Goal: Transaction & Acquisition: Purchase product/service

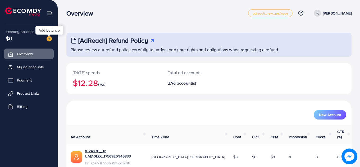
click at [49, 38] on img at bounding box center [49, 38] width 5 height 5
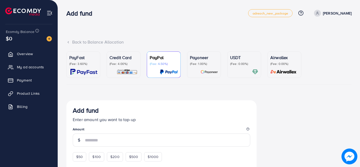
click at [82, 63] on p "(Fee: 3.60%)" at bounding box center [83, 64] width 28 height 4
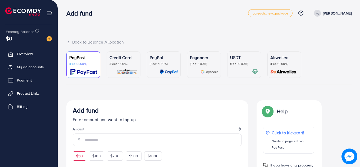
click at [83, 158] on span "$50" at bounding box center [79, 156] width 7 height 5
type input "**"
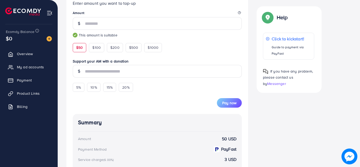
scroll to position [124, 0]
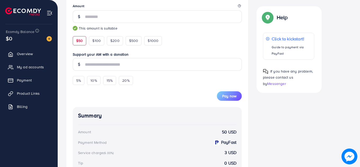
drag, startPoint x: 357, startPoint y: 79, endPoint x: 325, endPoint y: 91, distance: 33.7
click at [350, 81] on div "Back to Balance Allocation PayFast (Fee: 3.60%) Credit Card (Fee: 4.00%) PayPal…" at bounding box center [209, 69] width 302 height 387
click at [225, 95] on span "Pay now" at bounding box center [229, 96] width 14 height 5
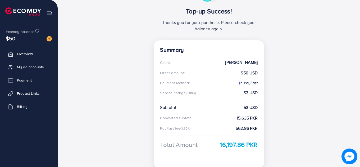
scroll to position [65, 0]
click at [35, 70] on span "My ad accounts" at bounding box center [31, 67] width 27 height 5
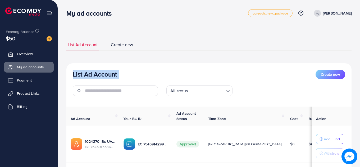
drag, startPoint x: 360, startPoint y: 26, endPoint x: 365, endPoint y: 51, distance: 25.9
click at [360, 51] on html "My ad accounts adreach_new_package Help Center Contact Support Plans and Pricin…" at bounding box center [180, 83] width 360 height 167
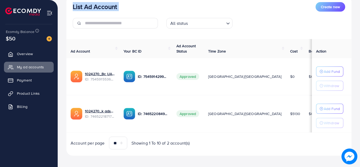
scroll to position [71, 0]
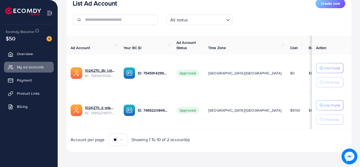
click at [357, 97] on div "List Ad Account Create new List Ad Account Create new All status Loading... Ad …" at bounding box center [209, 48] width 302 height 239
click at [327, 107] on p "Add Fund" at bounding box center [332, 105] width 16 height 6
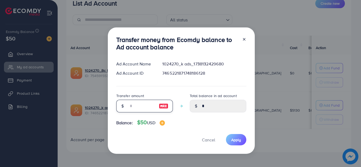
click at [134, 108] on input "number" at bounding box center [142, 106] width 26 height 13
type input "**"
type input "*****"
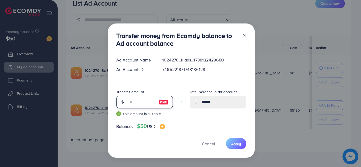
type input "**"
click at [246, 146] on div "Transfer money from Ecomdy balance to Ad account balance Ad Account Name 102427…" at bounding box center [181, 91] width 147 height 135
click at [242, 146] on button "Apply" at bounding box center [236, 143] width 20 height 11
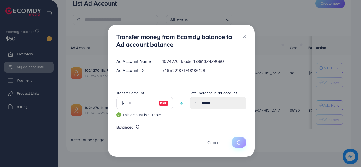
type input "*"
